Goal: Information Seeking & Learning: Find specific fact

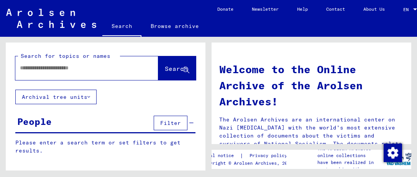
click at [62, 71] on input "text" at bounding box center [77, 68] width 115 height 8
type input "*********"
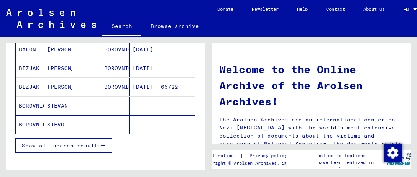
scroll to position [153, 0]
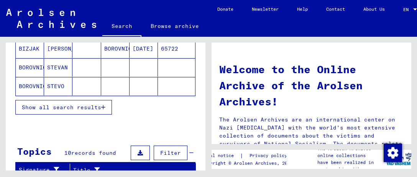
click at [103, 105] on icon "button" at bounding box center [103, 107] width 4 height 5
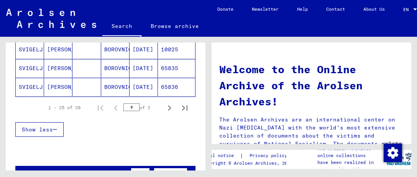
scroll to position [536, 0]
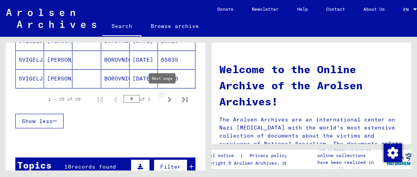
click at [164, 94] on icon "Next page" at bounding box center [169, 99] width 11 height 11
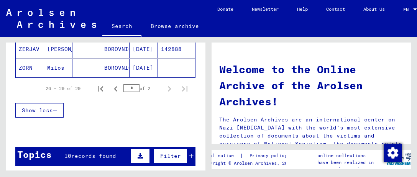
scroll to position [153, 0]
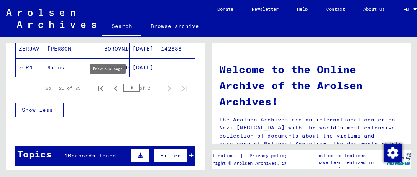
click at [110, 86] on icon "Previous page" at bounding box center [115, 88] width 11 height 11
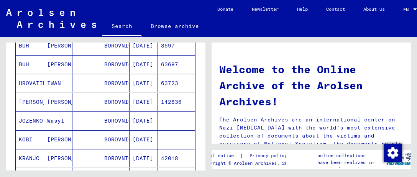
scroll to position [345, 0]
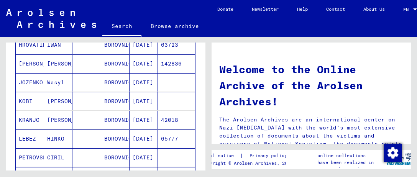
click at [136, 98] on mat-cell "[DATE]" at bounding box center [143, 101] width 28 height 18
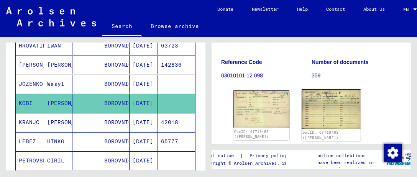
scroll to position [115, 0]
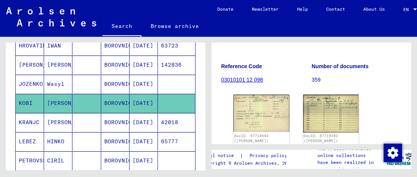
click at [141, 99] on mat-cell "[DATE]" at bounding box center [143, 103] width 28 height 19
click at [259, 93] on img at bounding box center [261, 112] width 59 height 39
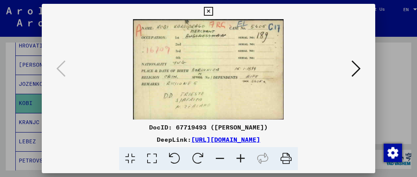
click at [359, 67] on icon at bounding box center [355, 68] width 9 height 18
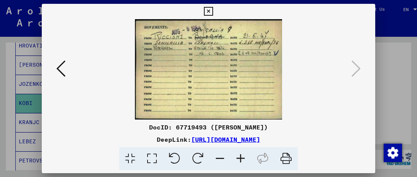
click at [61, 68] on icon at bounding box center [60, 68] width 9 height 18
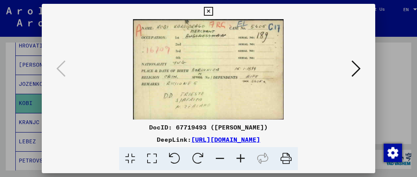
click at [208, 10] on icon at bounding box center [208, 11] width 9 height 9
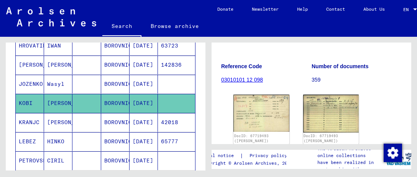
click at [138, 137] on mat-cell "[DATE]" at bounding box center [143, 141] width 28 height 19
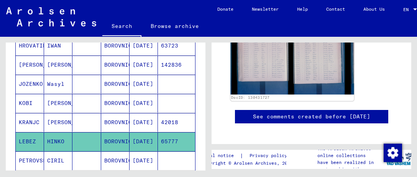
scroll to position [192, 0]
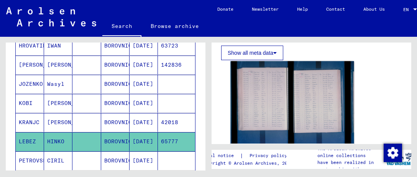
click at [251, 87] on img at bounding box center [291, 102] width 123 height 82
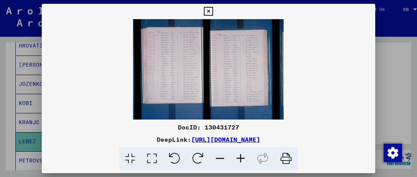
click at [171, 62] on img at bounding box center [208, 69] width 333 height 100
drag, startPoint x: 173, startPoint y: 62, endPoint x: 182, endPoint y: 64, distance: 9.4
click at [182, 64] on img at bounding box center [208, 69] width 333 height 100
drag, startPoint x: 173, startPoint y: 62, endPoint x: 172, endPoint y: 68, distance: 6.7
click at [172, 68] on img at bounding box center [208, 69] width 333 height 100
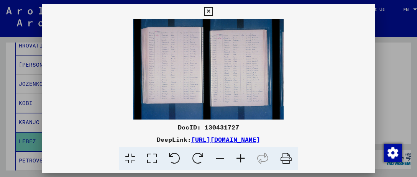
click at [30, 138] on div at bounding box center [208, 88] width 417 height 177
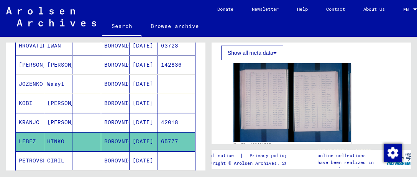
click at [146, 138] on mat-cell "[DATE]" at bounding box center [143, 141] width 28 height 19
click at [145, 136] on mat-cell "[DATE]" at bounding box center [143, 141] width 28 height 19
drag, startPoint x: 144, startPoint y: 136, endPoint x: 138, endPoint y: 138, distance: 6.2
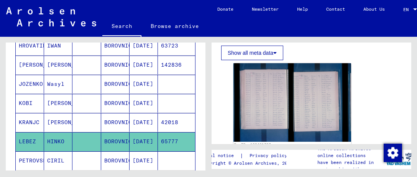
click at [138, 138] on mat-cell "[DATE]" at bounding box center [143, 141] width 28 height 19
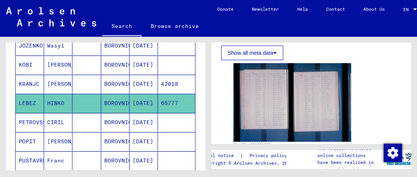
click at [32, 118] on mat-cell "PETROVSEK" at bounding box center [30, 122] width 28 height 19
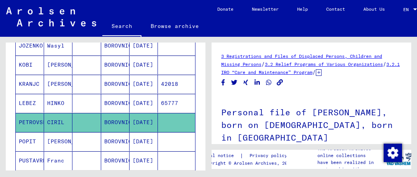
click at [138, 135] on mat-cell "[DATE]" at bounding box center [143, 141] width 28 height 19
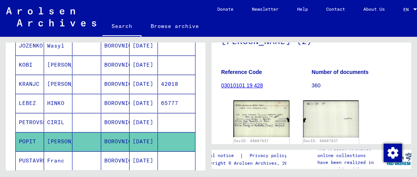
scroll to position [115, 0]
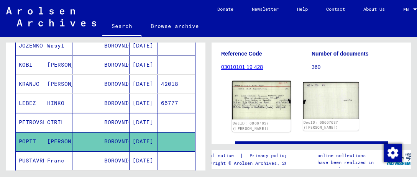
click at [259, 91] on img at bounding box center [261, 100] width 59 height 39
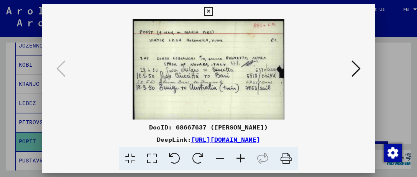
click at [354, 66] on icon at bounding box center [355, 68] width 9 height 18
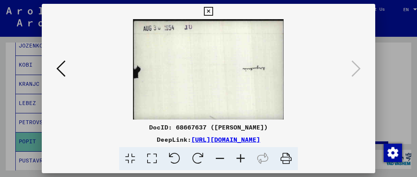
click at [60, 67] on icon at bounding box center [60, 68] width 9 height 18
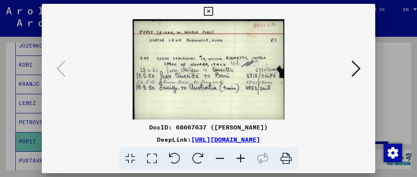
click at [206, 7] on icon at bounding box center [208, 11] width 9 height 9
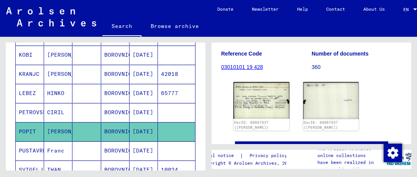
scroll to position [425, 0]
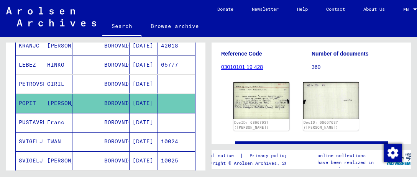
click at [144, 134] on mat-cell "[DATE]" at bounding box center [143, 141] width 28 height 19
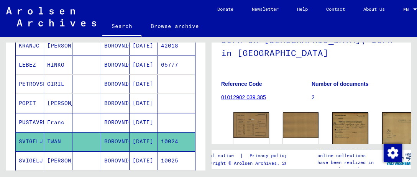
scroll to position [115, 0]
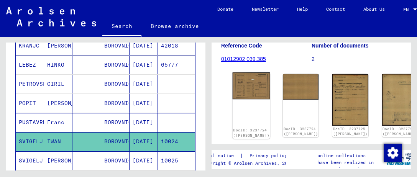
click at [244, 79] on img at bounding box center [252, 85] width 38 height 27
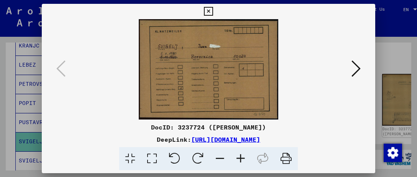
click at [354, 65] on icon at bounding box center [355, 68] width 9 height 18
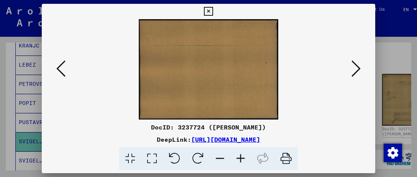
click at [354, 65] on icon at bounding box center [355, 68] width 9 height 18
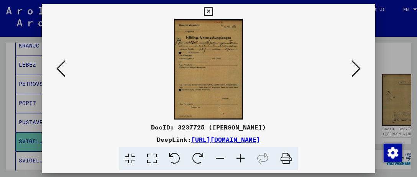
click at [207, 43] on img at bounding box center [208, 69] width 281 height 100
click at [357, 70] on icon at bounding box center [355, 68] width 9 height 18
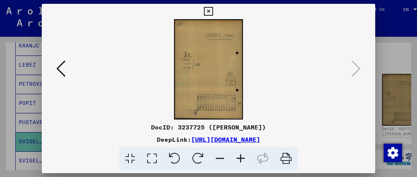
click at [196, 65] on img at bounding box center [208, 69] width 281 height 100
drag, startPoint x: 209, startPoint y: 56, endPoint x: 323, endPoint y: 33, distance: 116.4
click at [323, 33] on img at bounding box center [208, 69] width 281 height 100
click at [212, 138] on link "[URL][DOMAIN_NAME]" at bounding box center [225, 140] width 69 height 8
click at [65, 66] on icon at bounding box center [60, 68] width 9 height 18
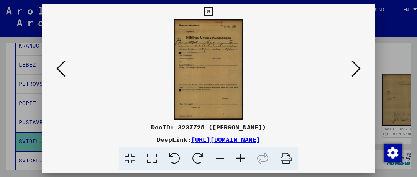
click at [23, 157] on div at bounding box center [208, 88] width 417 height 177
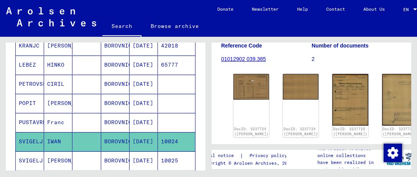
click at [138, 156] on mat-cell "[DATE]" at bounding box center [143, 160] width 28 height 19
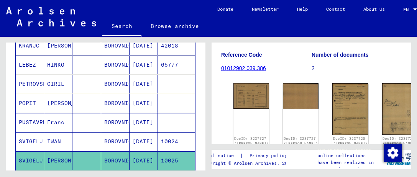
scroll to position [115, 0]
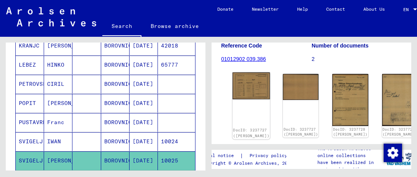
click at [244, 83] on img at bounding box center [252, 85] width 38 height 27
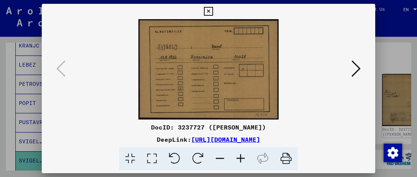
click at [352, 65] on icon at bounding box center [355, 68] width 9 height 18
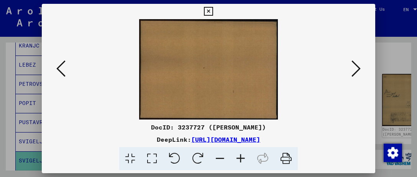
click at [359, 66] on icon at bounding box center [355, 68] width 9 height 18
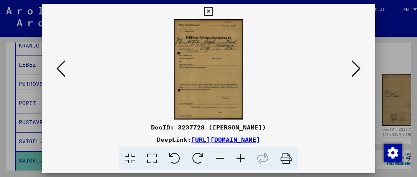
click at [202, 52] on img at bounding box center [208, 69] width 281 height 100
click at [206, 46] on img at bounding box center [208, 69] width 281 height 100
click at [210, 52] on img at bounding box center [208, 69] width 281 height 100
click at [362, 59] on button at bounding box center [356, 69] width 14 height 22
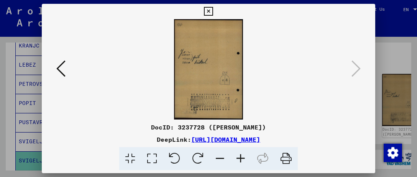
click at [210, 137] on link "[URL][DOMAIN_NAME]" at bounding box center [225, 140] width 69 height 8
click at [68, 67] on img at bounding box center [208, 69] width 281 height 100
click at [63, 68] on icon at bounding box center [60, 68] width 9 height 18
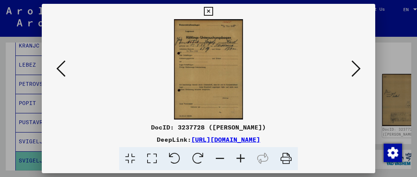
click at [10, 101] on div at bounding box center [208, 88] width 417 height 177
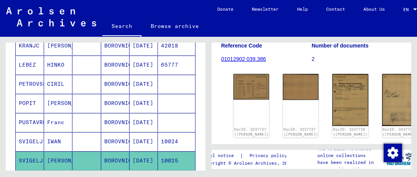
scroll to position [502, 0]
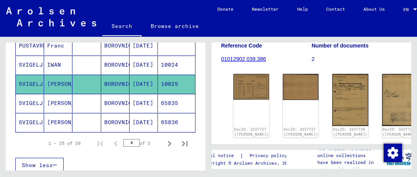
click at [138, 117] on mat-cell "[DATE]" at bounding box center [143, 122] width 28 height 19
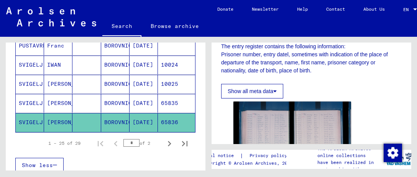
scroll to position [230, 0]
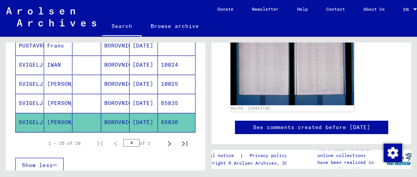
click at [269, 62] on img at bounding box center [291, 64] width 123 height 82
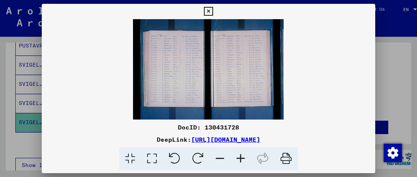
click at [209, 10] on icon at bounding box center [208, 11] width 9 height 9
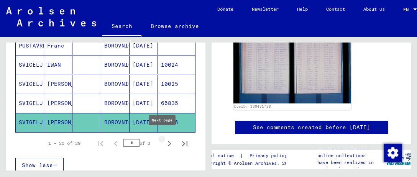
click at [164, 139] on icon "Next page" at bounding box center [169, 143] width 11 height 11
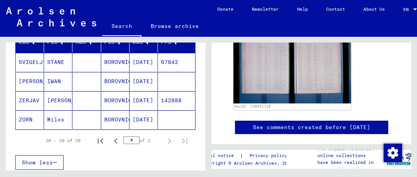
scroll to position [86, 0]
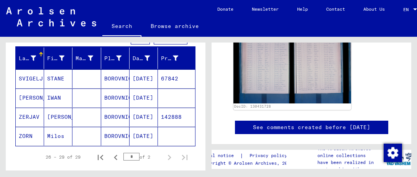
click at [114, 96] on mat-cell "BOROVNICA" at bounding box center [115, 97] width 28 height 19
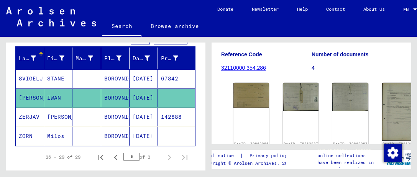
scroll to position [115, 0]
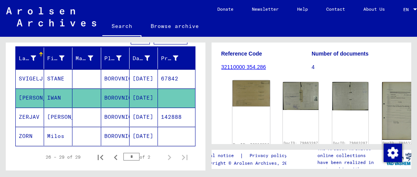
click at [244, 97] on img at bounding box center [252, 93] width 38 height 26
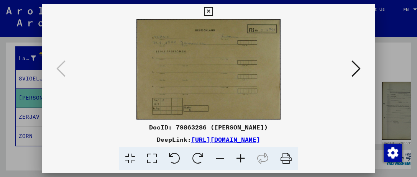
click at [357, 70] on icon at bounding box center [355, 68] width 9 height 18
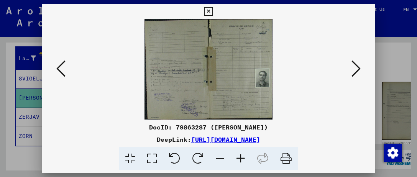
click at [357, 66] on icon at bounding box center [355, 68] width 9 height 18
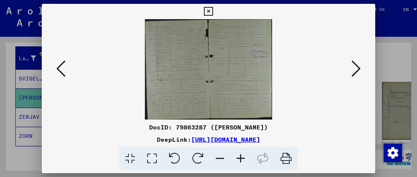
click at [356, 66] on icon at bounding box center [355, 68] width 9 height 18
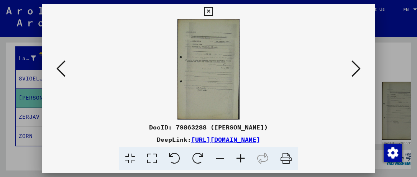
click at [208, 61] on img at bounding box center [208, 69] width 281 height 100
click at [360, 67] on icon at bounding box center [355, 68] width 9 height 18
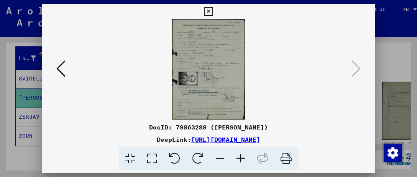
click at [207, 9] on icon at bounding box center [208, 11] width 9 height 9
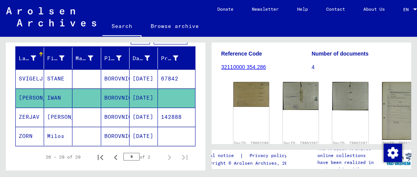
click at [135, 113] on mat-cell "[DATE]" at bounding box center [143, 117] width 28 height 19
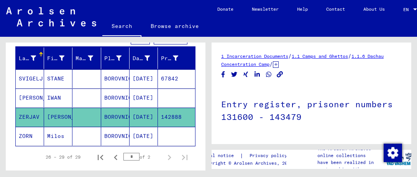
click at [335, 106] on h1 "Entry register, prisoner numbers 131600 - 143479" at bounding box center [311, 110] width 180 height 46
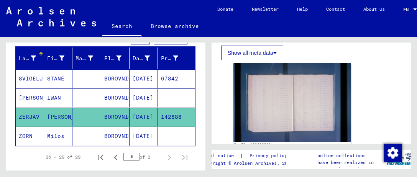
scroll to position [153, 0]
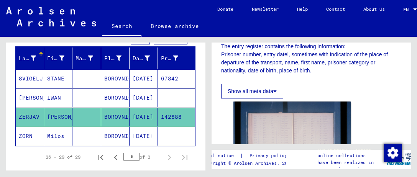
click at [276, 89] on icon at bounding box center [274, 90] width 3 height 5
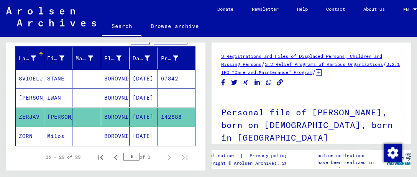
scroll to position [38, 0]
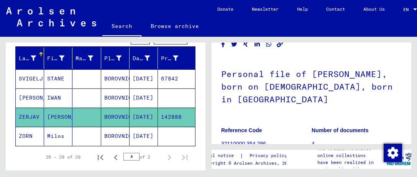
click at [57, 114] on mat-cell "[PERSON_NAME]" at bounding box center [58, 117] width 28 height 19
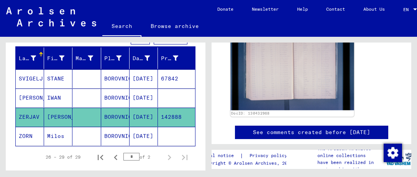
scroll to position [230, 0]
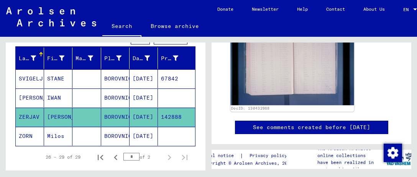
click at [277, 66] on img at bounding box center [291, 64] width 123 height 82
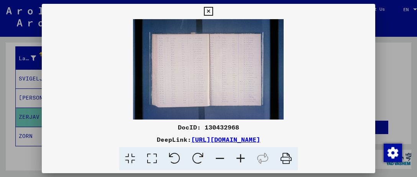
click at [208, 9] on icon at bounding box center [208, 11] width 9 height 9
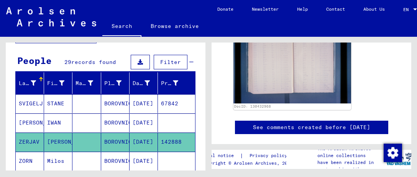
scroll to position [48, 0]
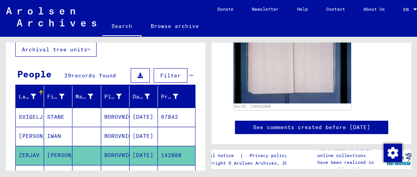
click at [143, 115] on mat-cell "[DATE]" at bounding box center [143, 117] width 28 height 19
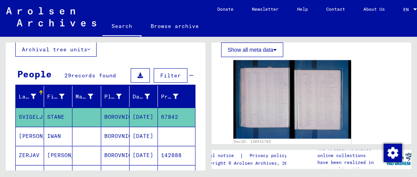
scroll to position [192, 0]
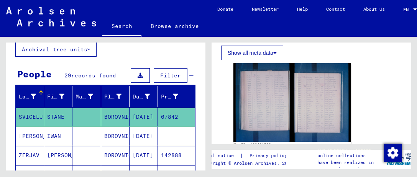
click at [30, 64] on div "Search for topics or names ********* close Search Archival tree units People 29…" at bounding box center [106, 137] width 200 height 284
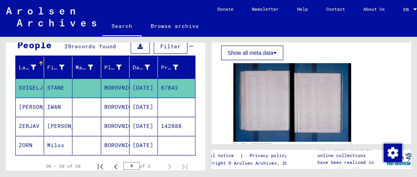
scroll to position [153, 0]
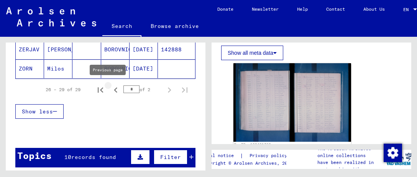
click at [110, 88] on icon "Previous page" at bounding box center [115, 90] width 11 height 11
type input "*"
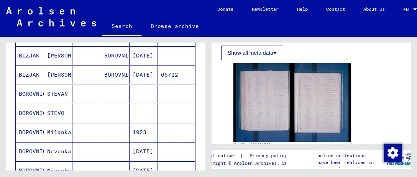
scroll to position [115, 0]
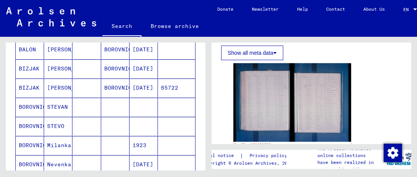
click at [136, 84] on mat-cell "[DATE]" at bounding box center [143, 88] width 28 height 19
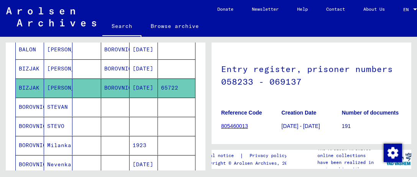
scroll to position [38, 0]
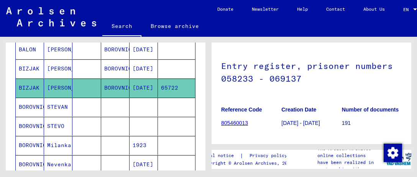
click at [285, 69] on h1 "Entry register, prisoner numbers 058233 - 069137" at bounding box center [311, 71] width 180 height 46
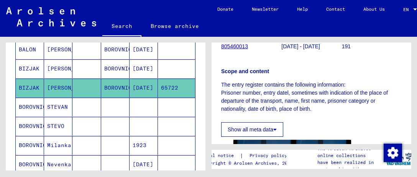
scroll to position [192, 0]
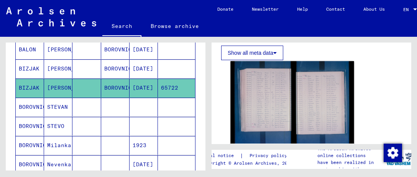
click at [310, 84] on img at bounding box center [291, 102] width 123 height 82
